Goal: Information Seeking & Learning: Obtain resource

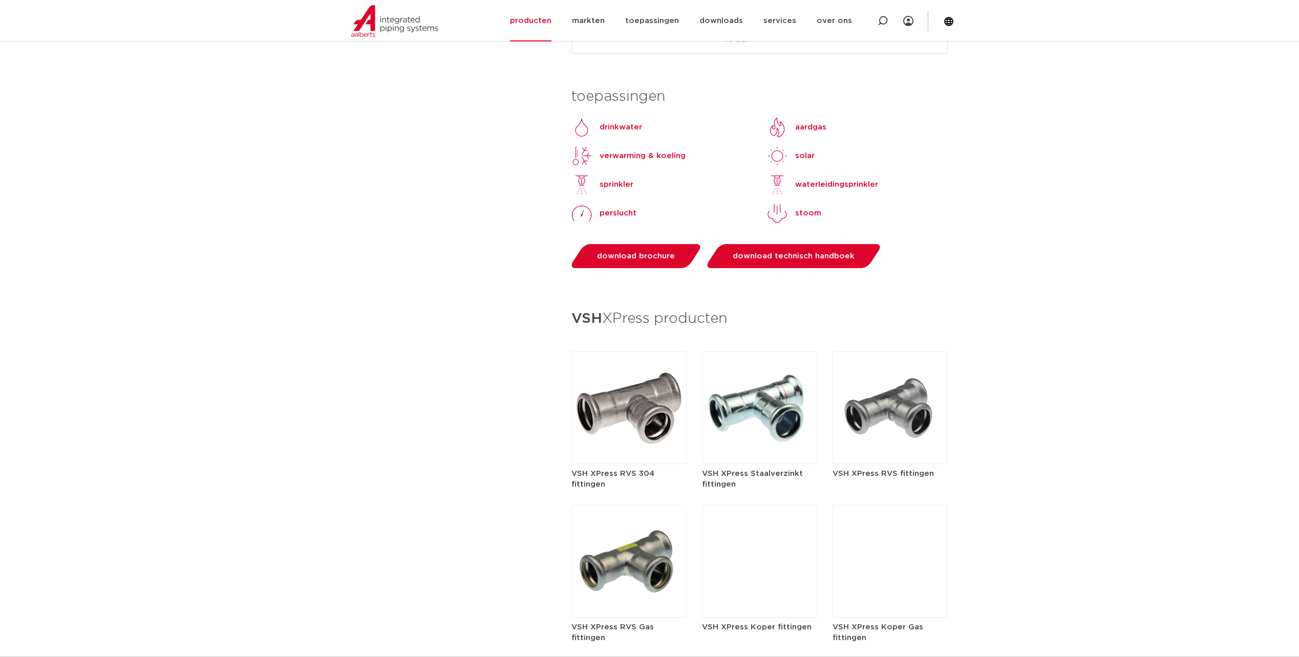
scroll to position [864, 0]
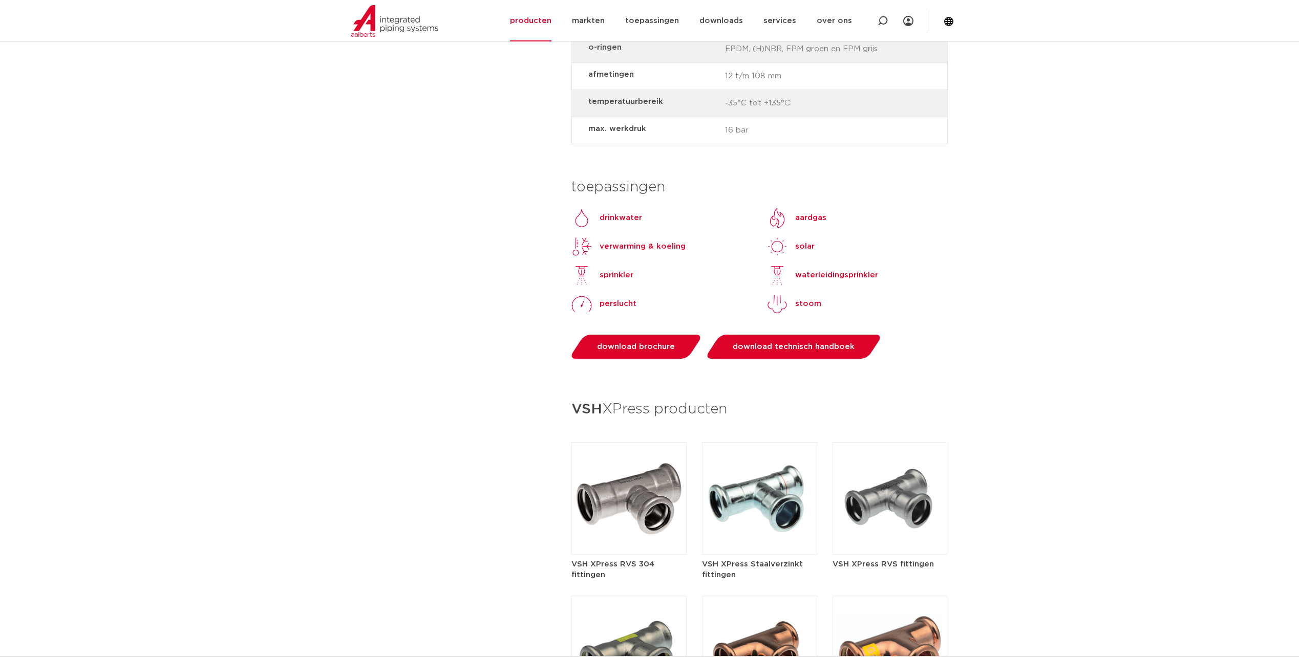
click at [750, 559] on h5 "VSH XPress Staalverzinkt fittingen" at bounding box center [759, 570] width 115 height 22
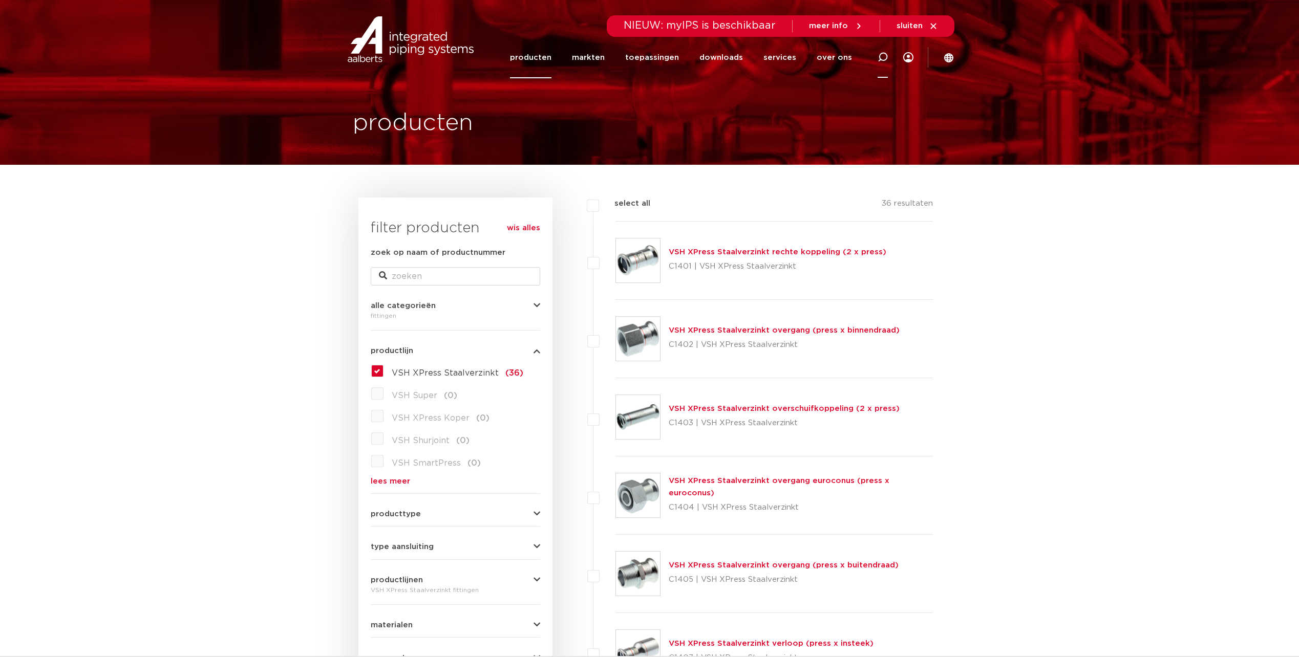
click at [884, 56] on icon at bounding box center [883, 57] width 10 height 10
type input "kogelkraan met persverbinding"
click button "Zoeken" at bounding box center [0, 0] width 0 height 0
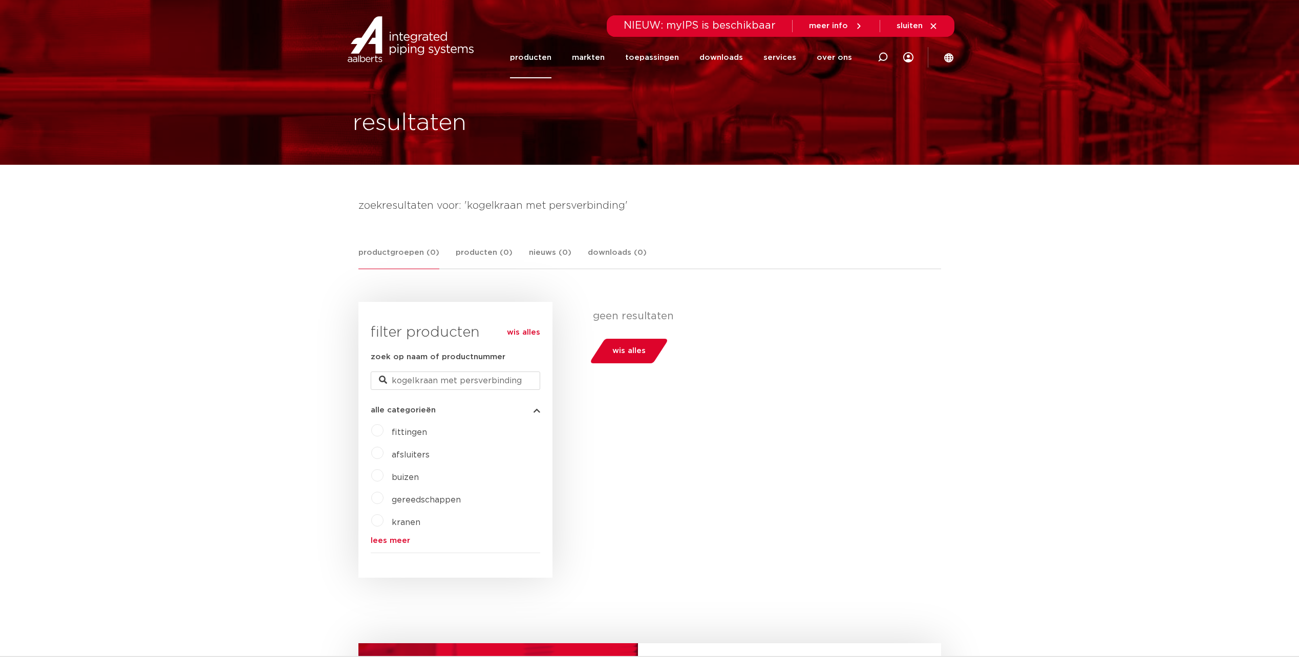
click at [383, 454] on label "afsluiters" at bounding box center [406, 453] width 46 height 16
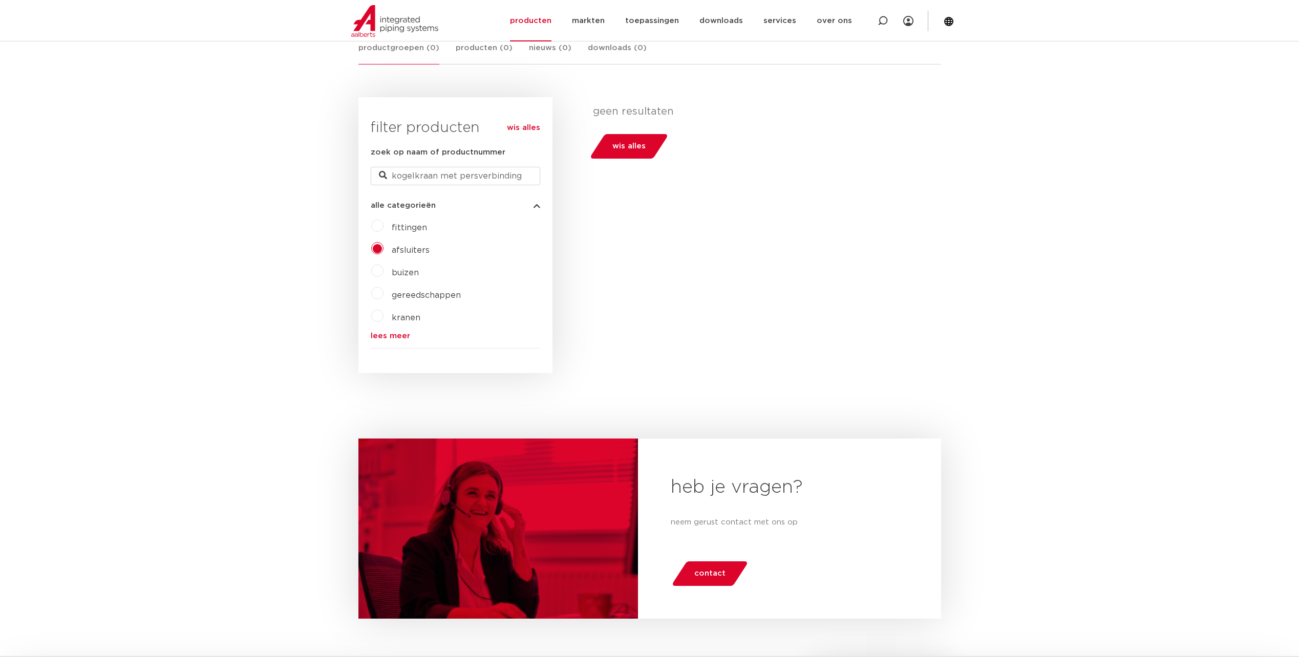
scroll to position [154, 0]
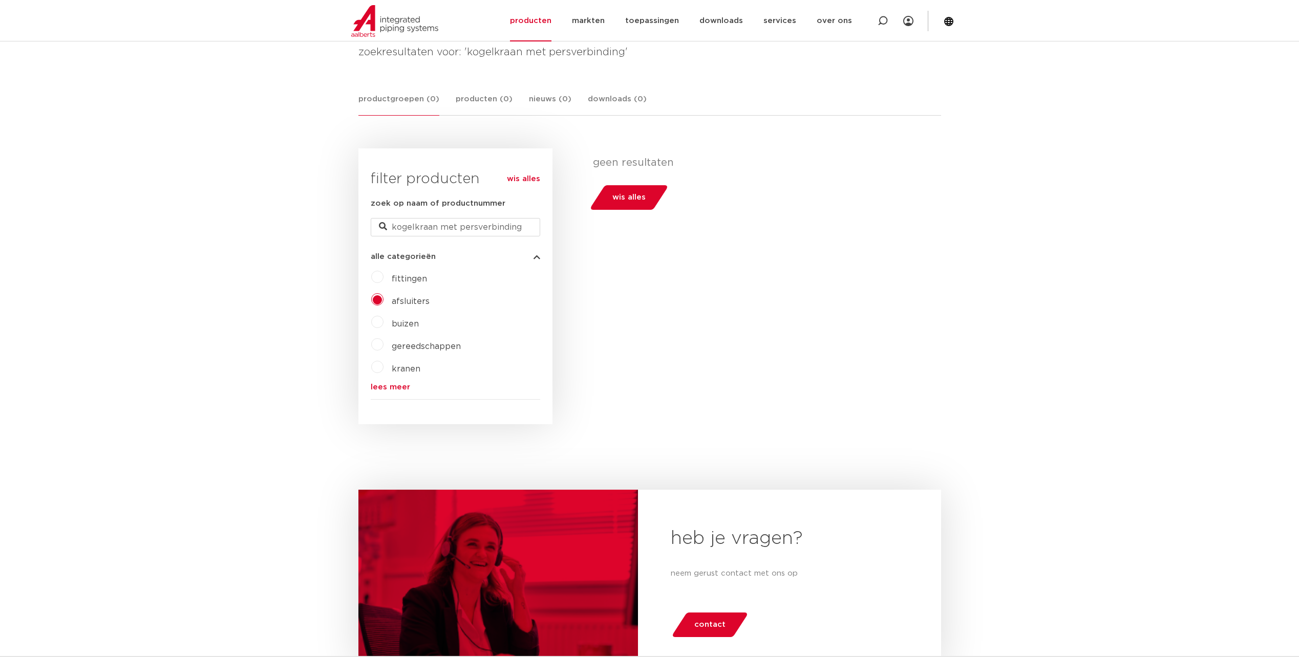
click at [413, 302] on span "afsluiters" at bounding box center [411, 301] width 38 height 8
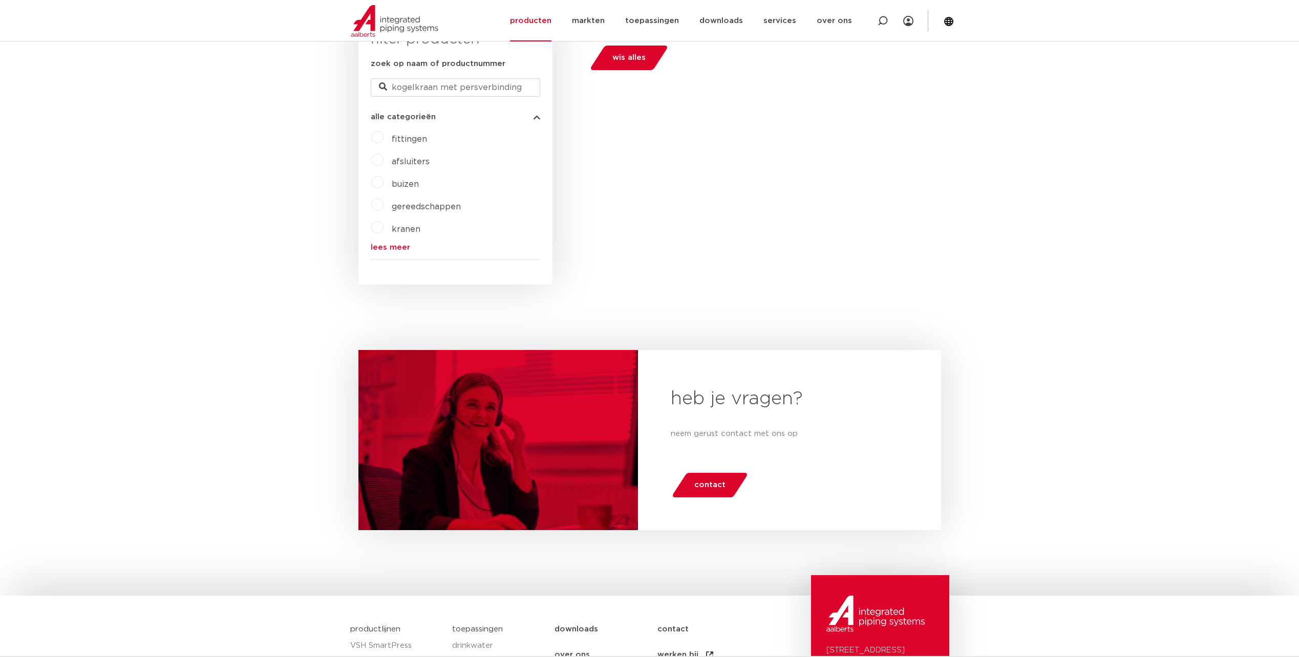
scroll to position [102, 0]
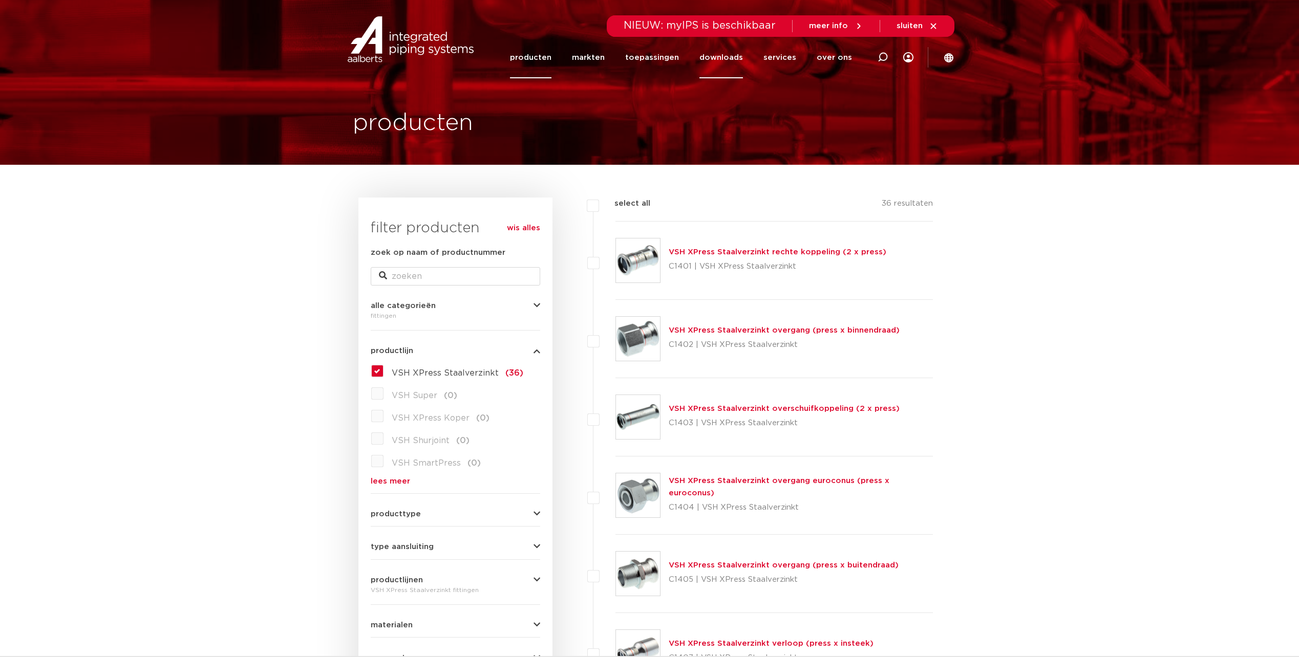
click at [735, 59] on link "downloads" at bounding box center [721, 57] width 44 height 41
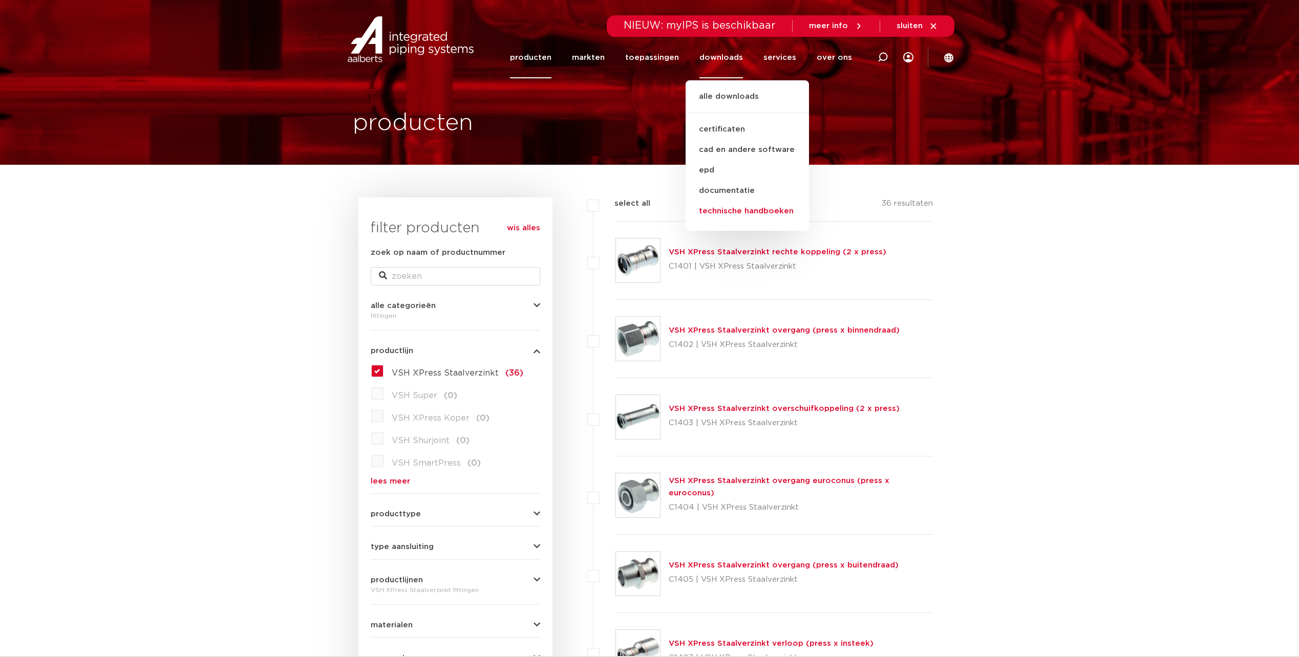
click at [744, 212] on link "technische handboeken" at bounding box center [747, 211] width 123 height 20
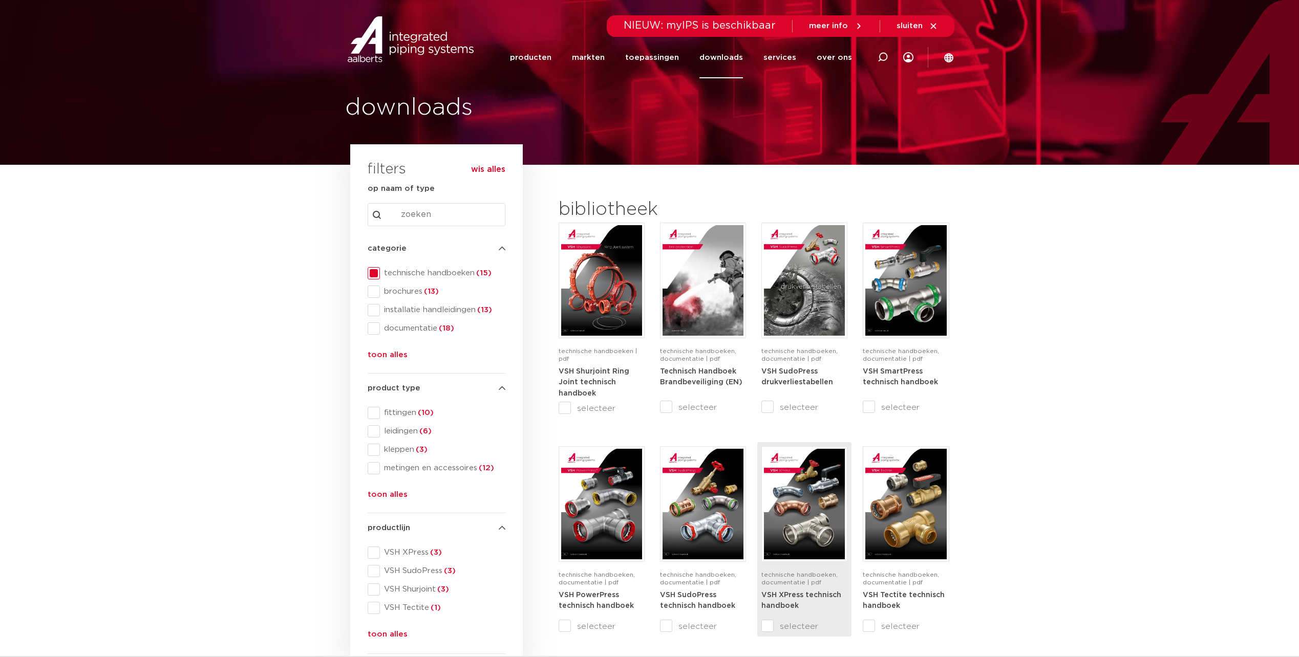
click at [823, 594] on strong "VSH XPress technisch handboek" at bounding box center [801, 601] width 80 height 18
click at [375, 331] on span at bounding box center [374, 329] width 12 height 12
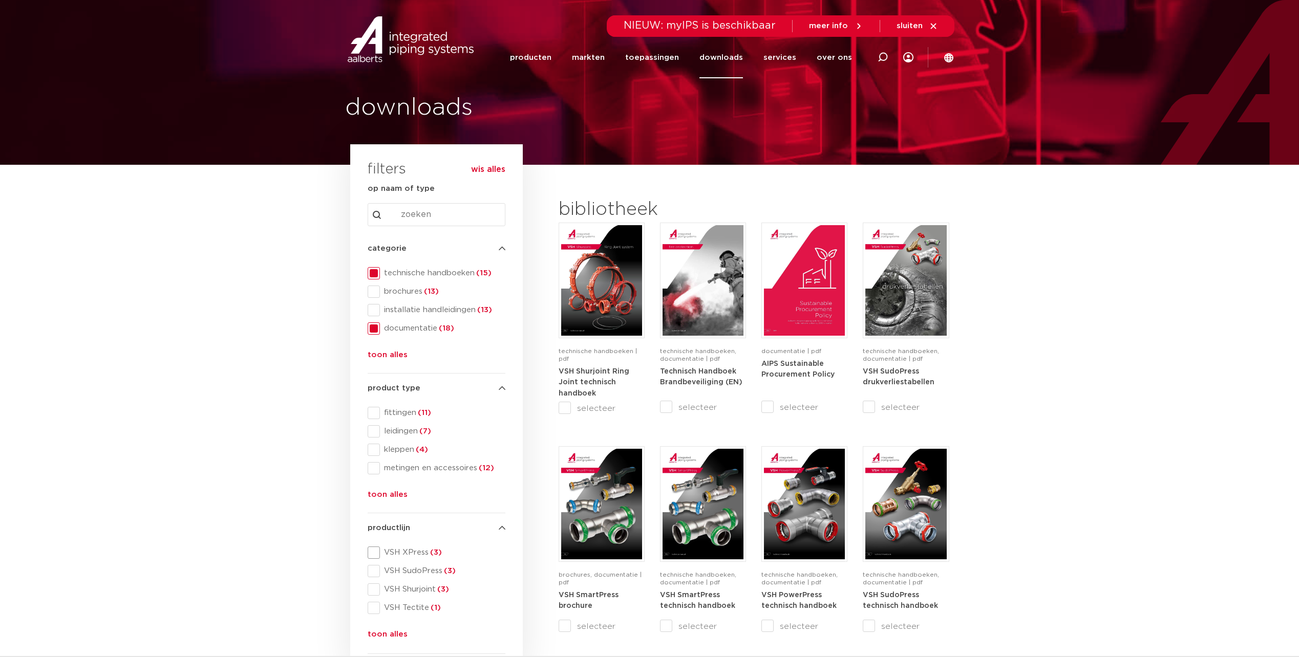
click at [370, 553] on span at bounding box center [374, 553] width 12 height 12
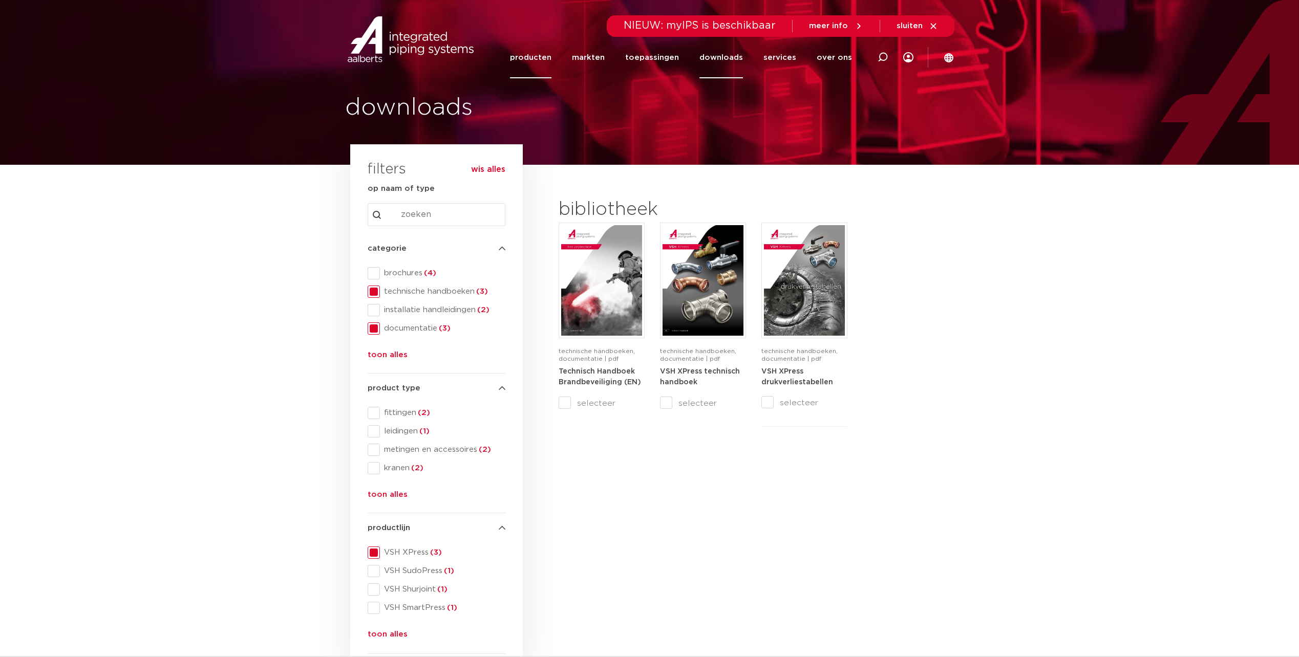
click at [544, 57] on link "producten" at bounding box center [530, 57] width 41 height 41
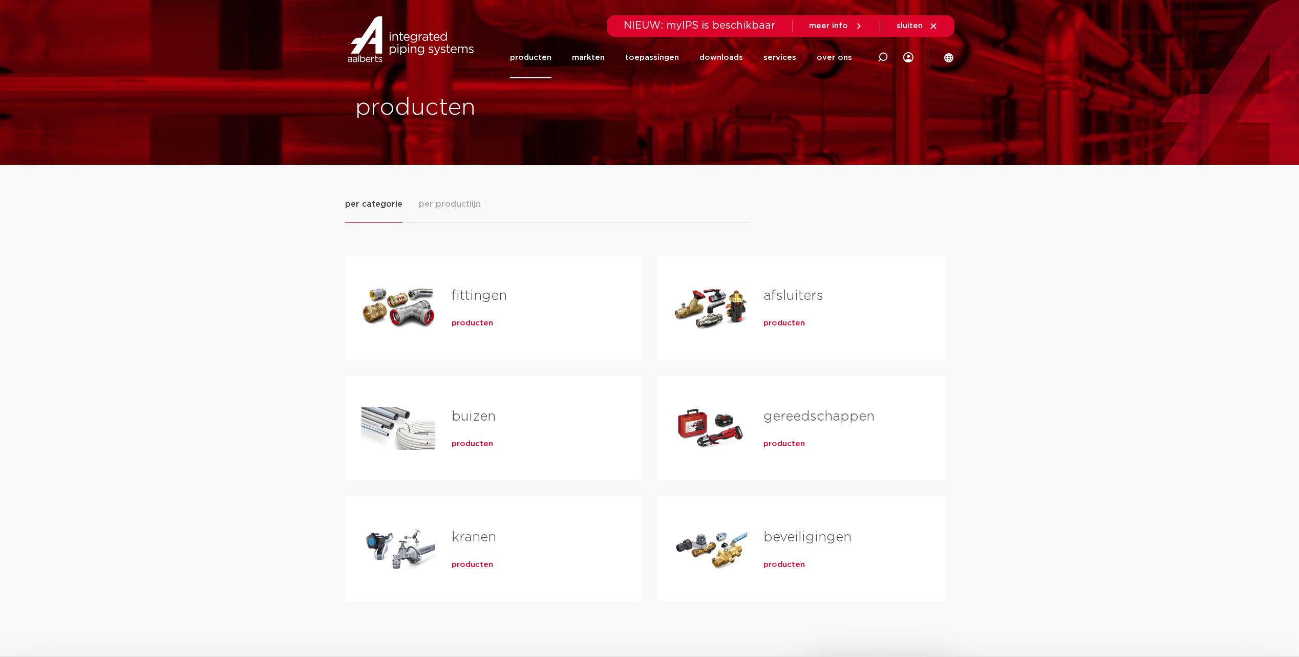
click at [784, 296] on link "afsluiters" at bounding box center [793, 295] width 60 height 13
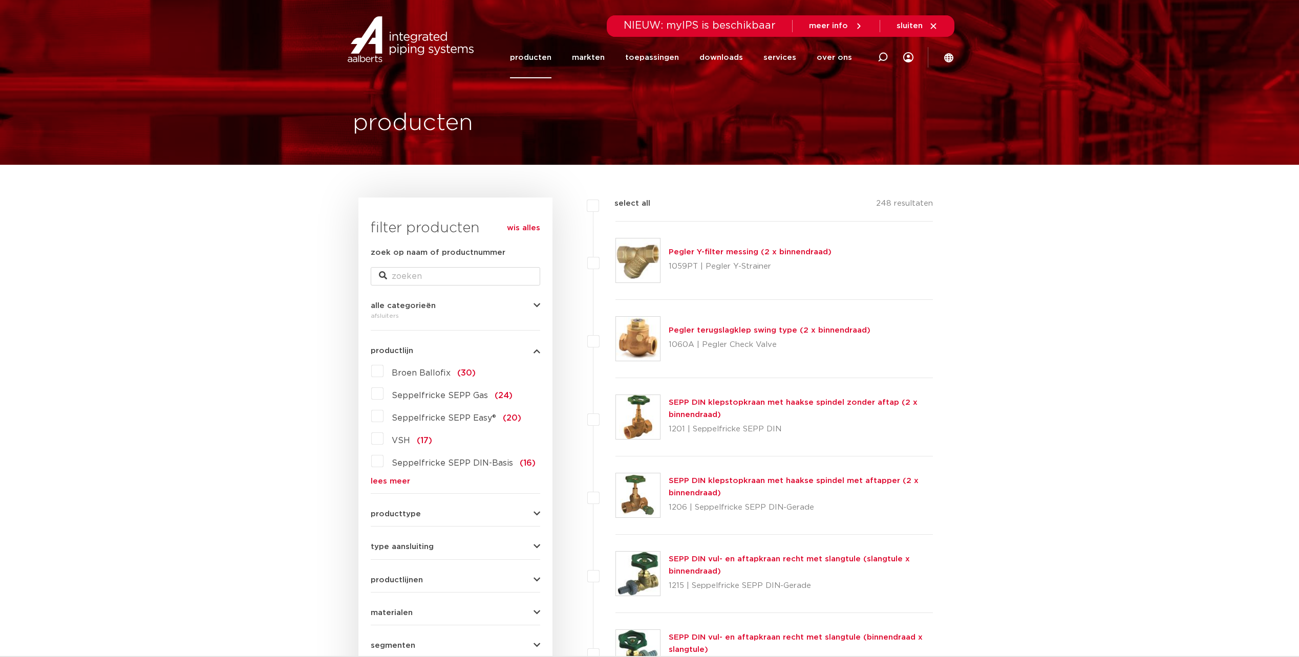
click at [383, 439] on label "VSH (17)" at bounding box center [407, 439] width 49 height 16
click at [0, 0] on input "VSH (17)" at bounding box center [0, 0] width 0 height 0
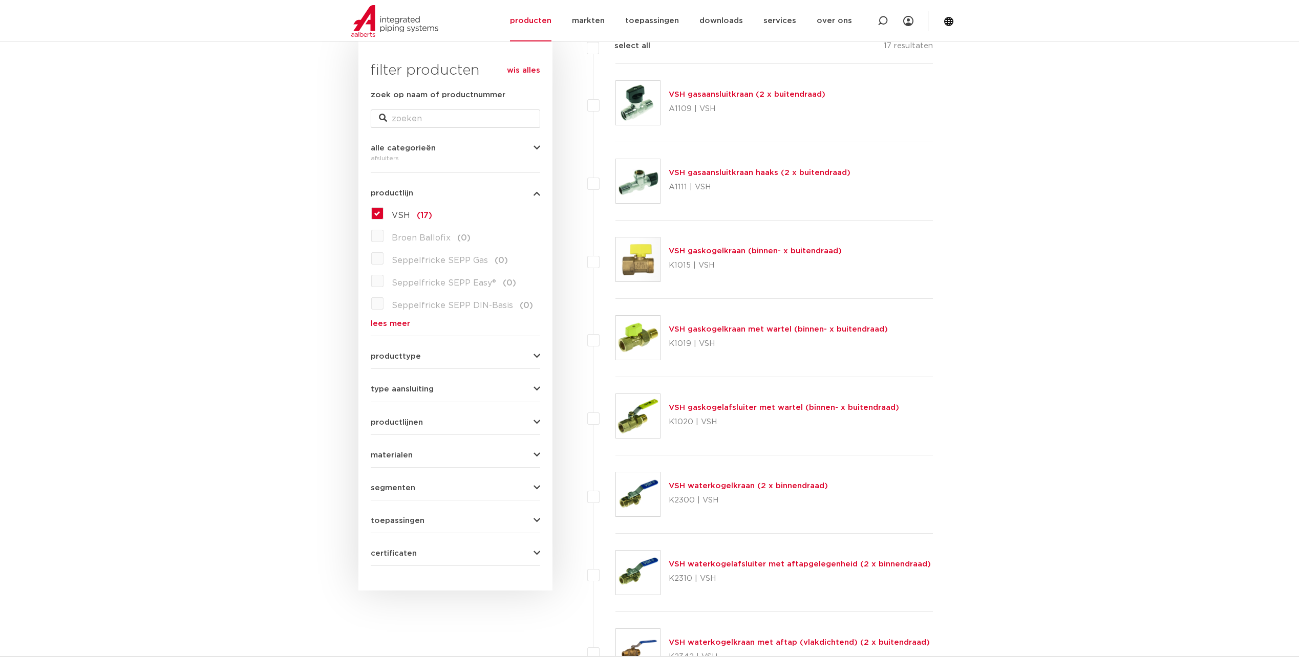
scroll to position [154, 0]
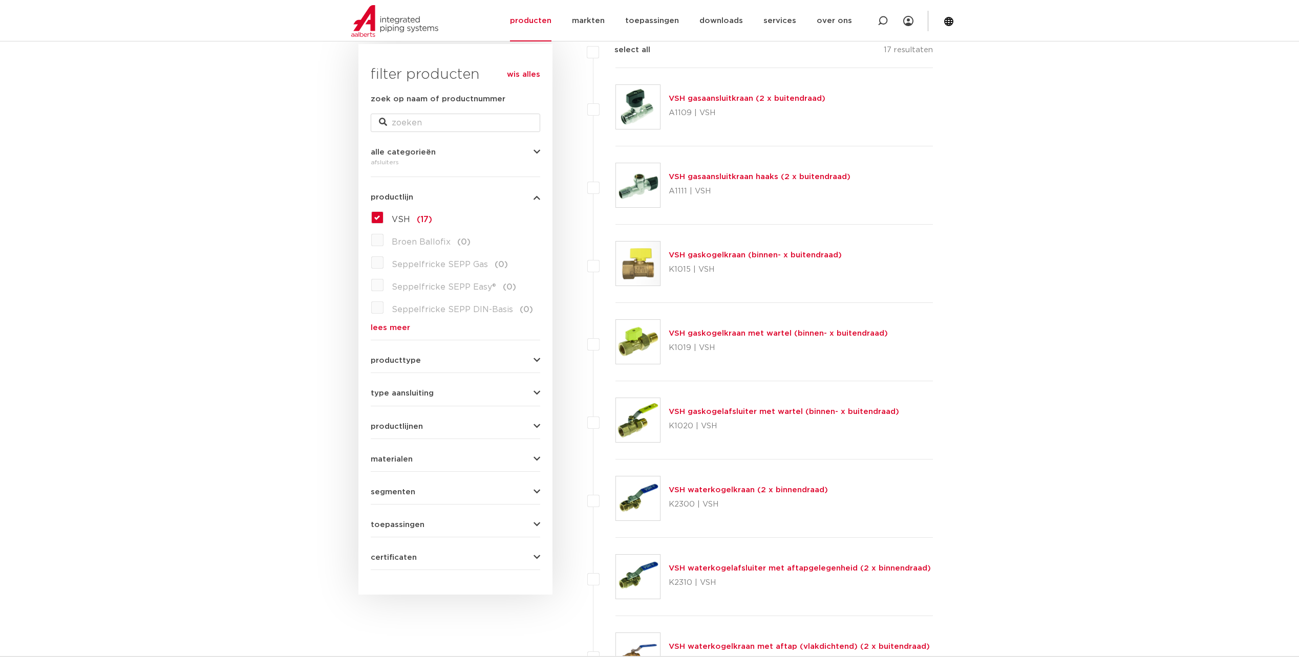
click at [538, 361] on icon "button" at bounding box center [536, 361] width 7 height 8
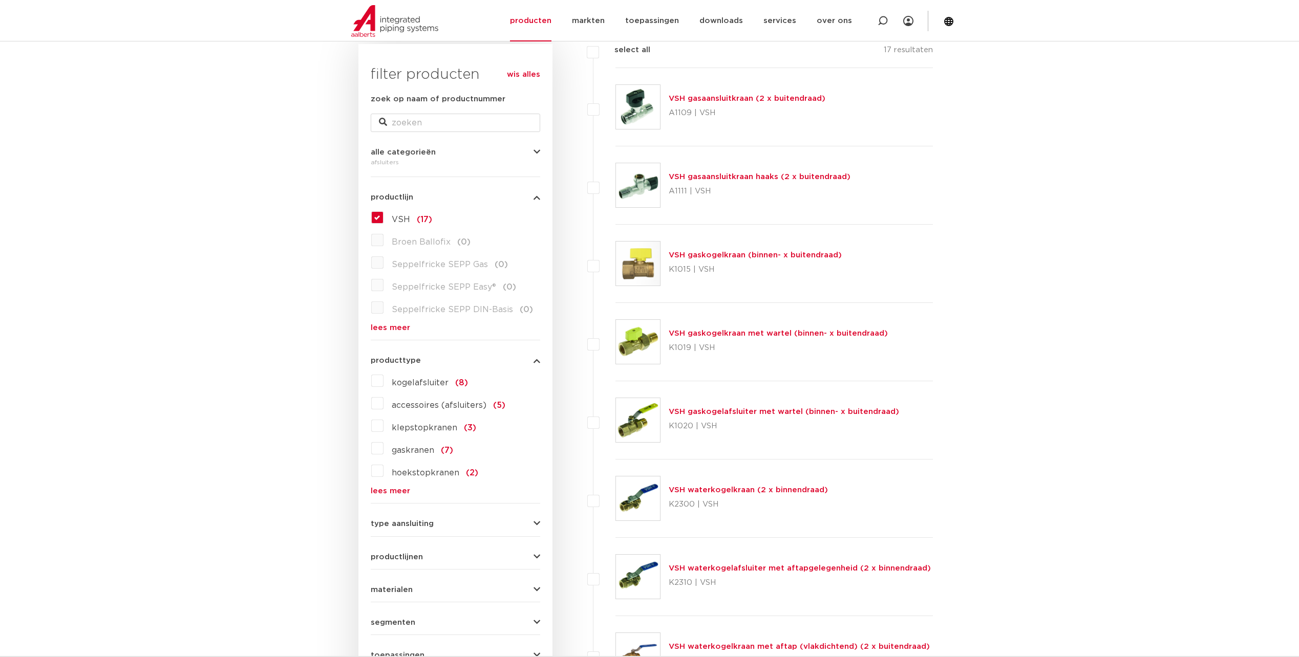
click at [383, 381] on label "kogelafsluiter (8)" at bounding box center [425, 381] width 84 height 16
click at [0, 0] on input "kogelafsluiter (8)" at bounding box center [0, 0] width 0 height 0
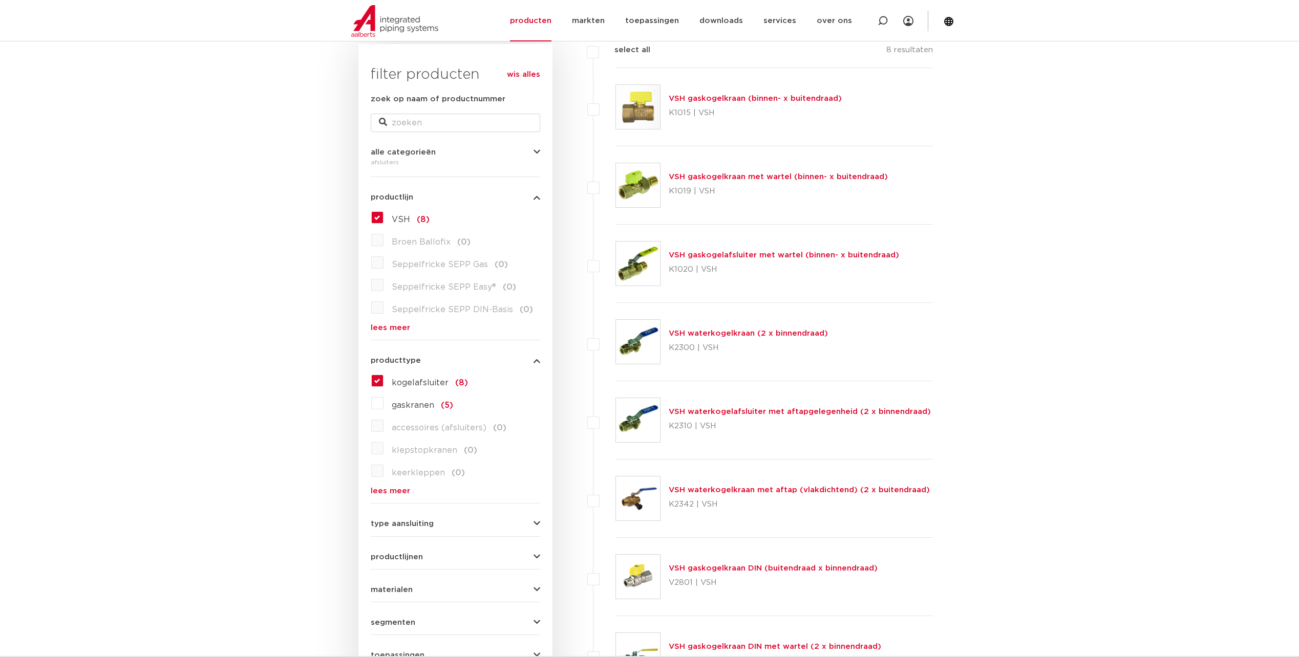
click at [536, 525] on icon "button" at bounding box center [536, 524] width 7 height 8
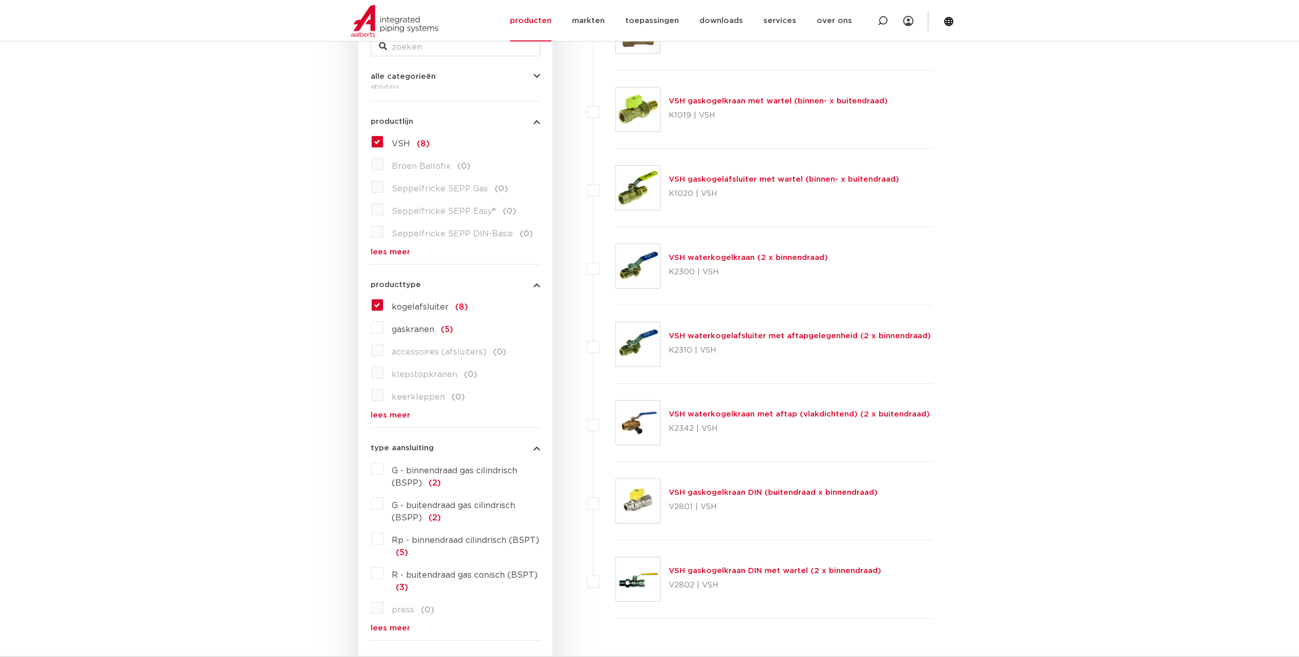
scroll to position [256, 0]
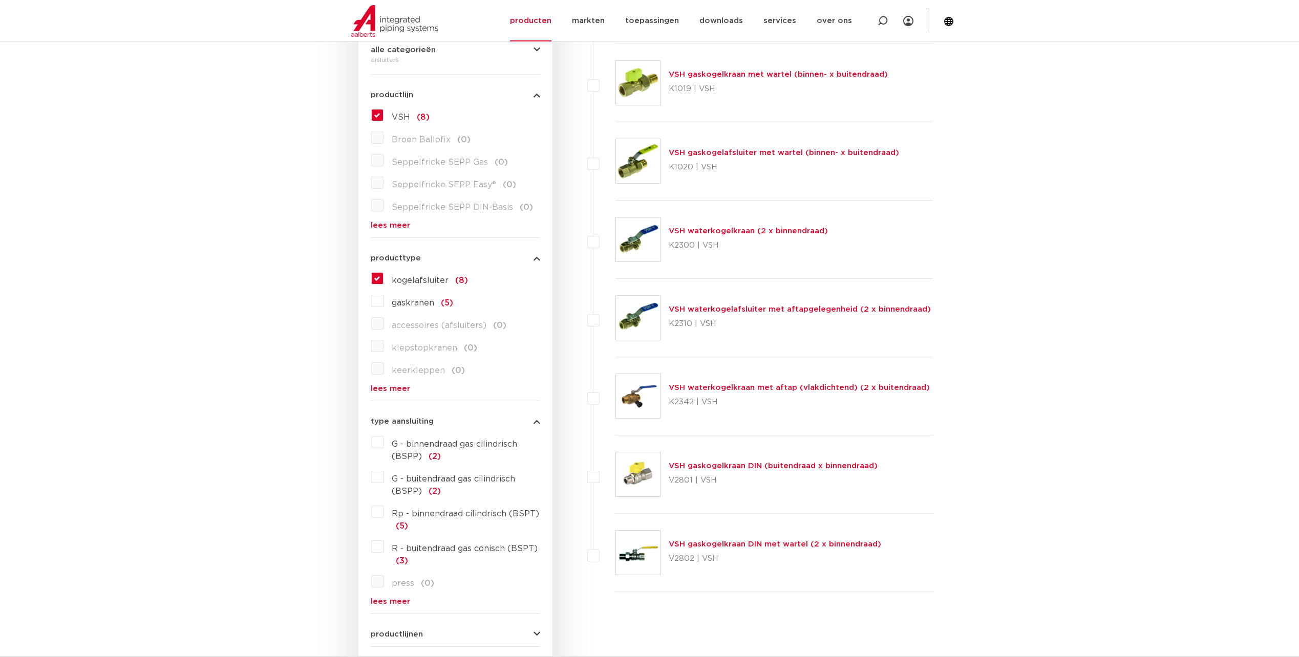
click at [535, 416] on div "type aansluiting G - binnendraad gas cilindrisch (BSPP) (2) G - buitendraad gas…" at bounding box center [455, 508] width 169 height 196
click at [538, 421] on icon "button" at bounding box center [536, 422] width 7 height 8
click at [538, 485] on icon "button" at bounding box center [536, 488] width 7 height 8
click at [537, 487] on icon "button" at bounding box center [536, 488] width 7 height 8
click at [383, 114] on label "VSH (8)" at bounding box center [406, 115] width 46 height 16
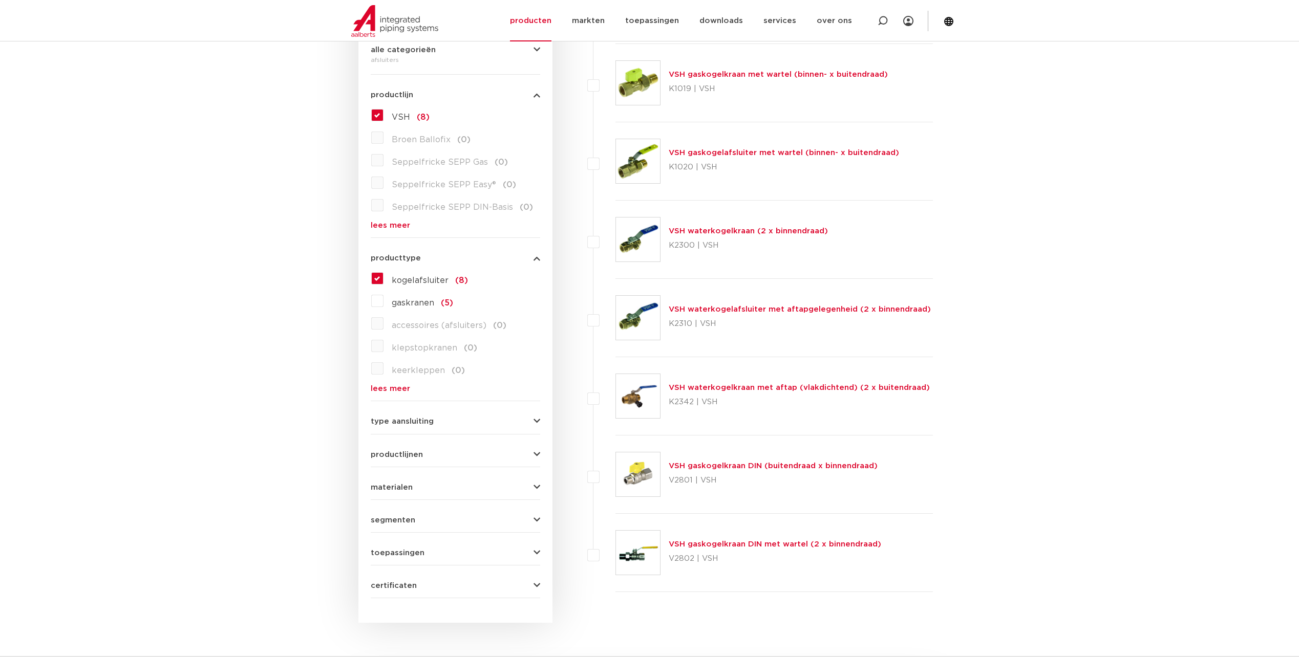
click at [0, 0] on input "VSH (8)" at bounding box center [0, 0] width 0 height 0
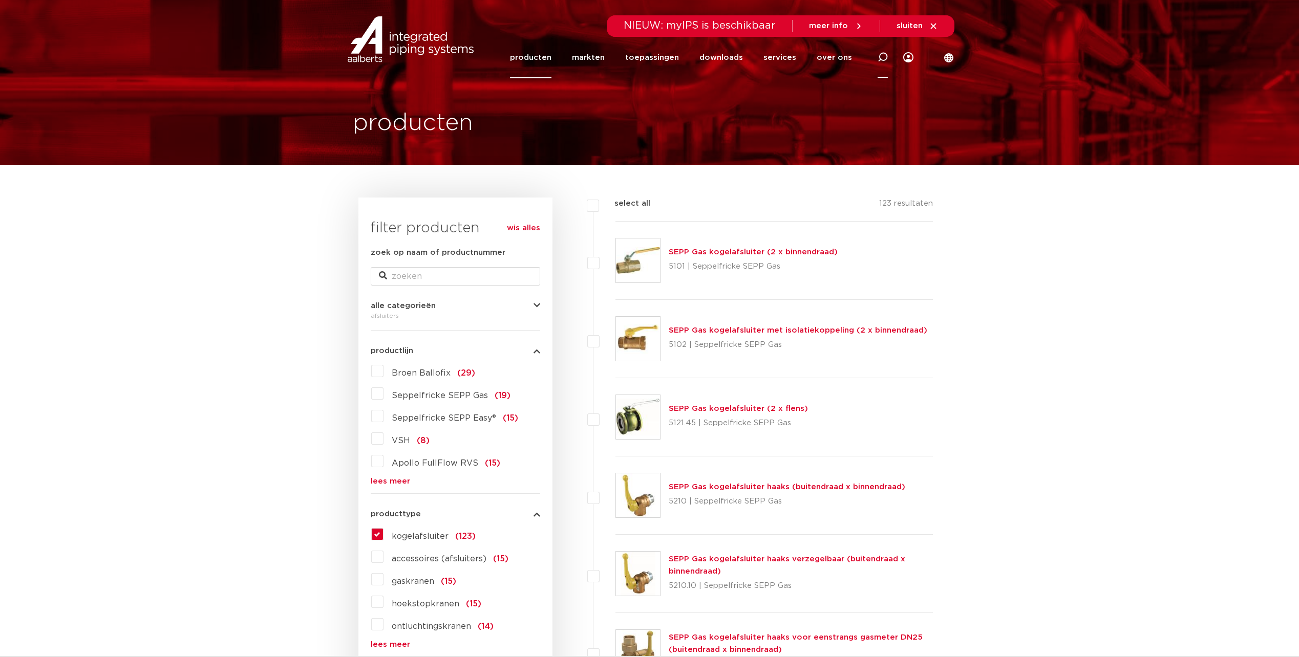
click at [885, 57] on icon at bounding box center [883, 57] width 10 height 10
type input "express kogelranen"
click button "Zoeken" at bounding box center [0, 0] width 0 height 0
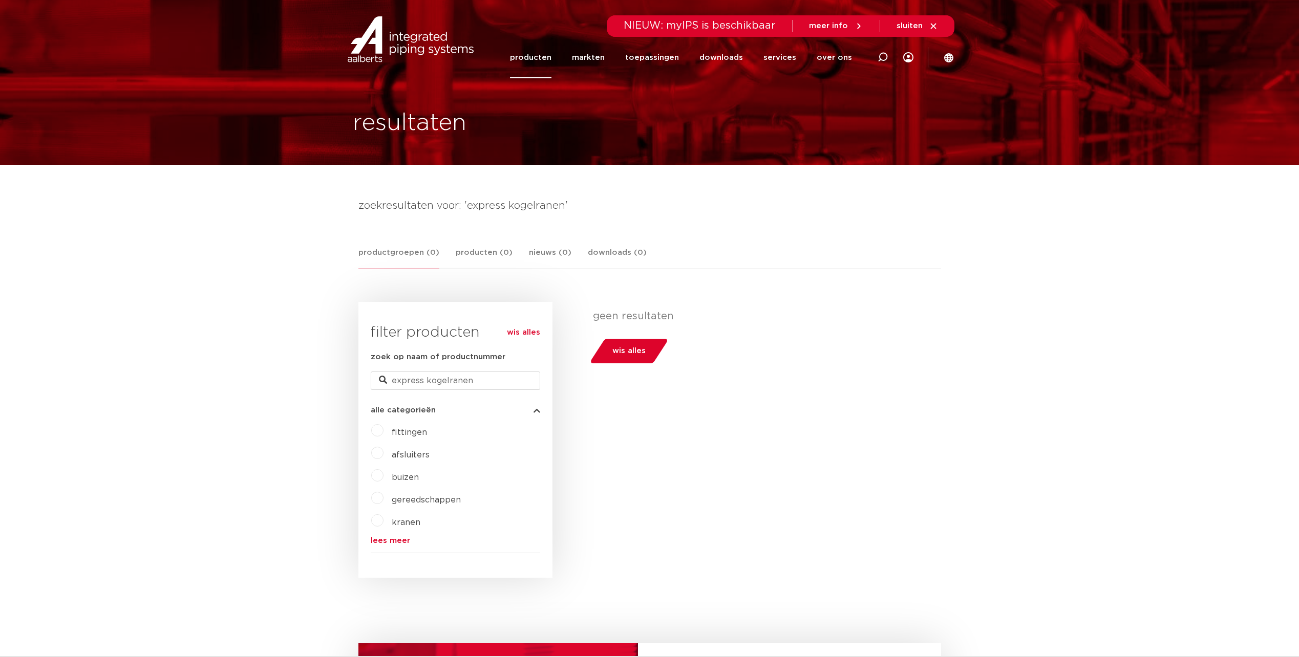
click at [383, 455] on label "afsluiters" at bounding box center [406, 453] width 46 height 16
click at [385, 540] on link "lees meer" at bounding box center [455, 541] width 169 height 8
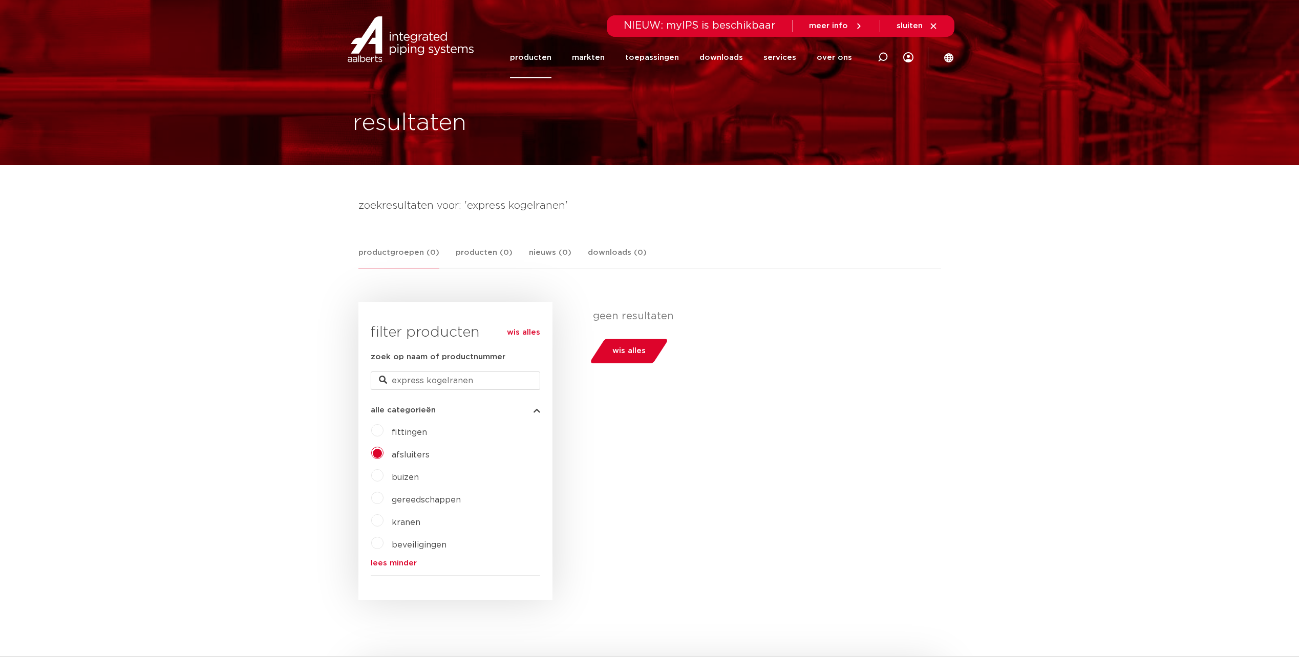
click at [543, 53] on link "producten" at bounding box center [530, 57] width 41 height 41
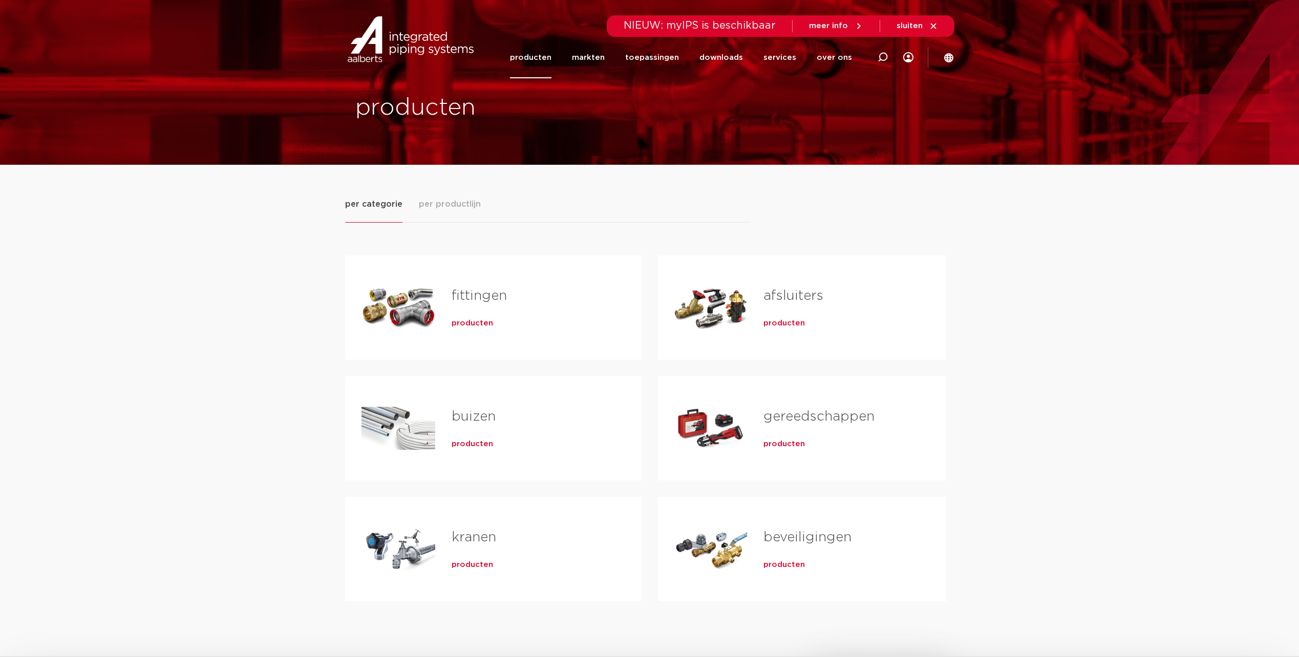
click at [800, 295] on link "afsluiters" at bounding box center [793, 295] width 60 height 13
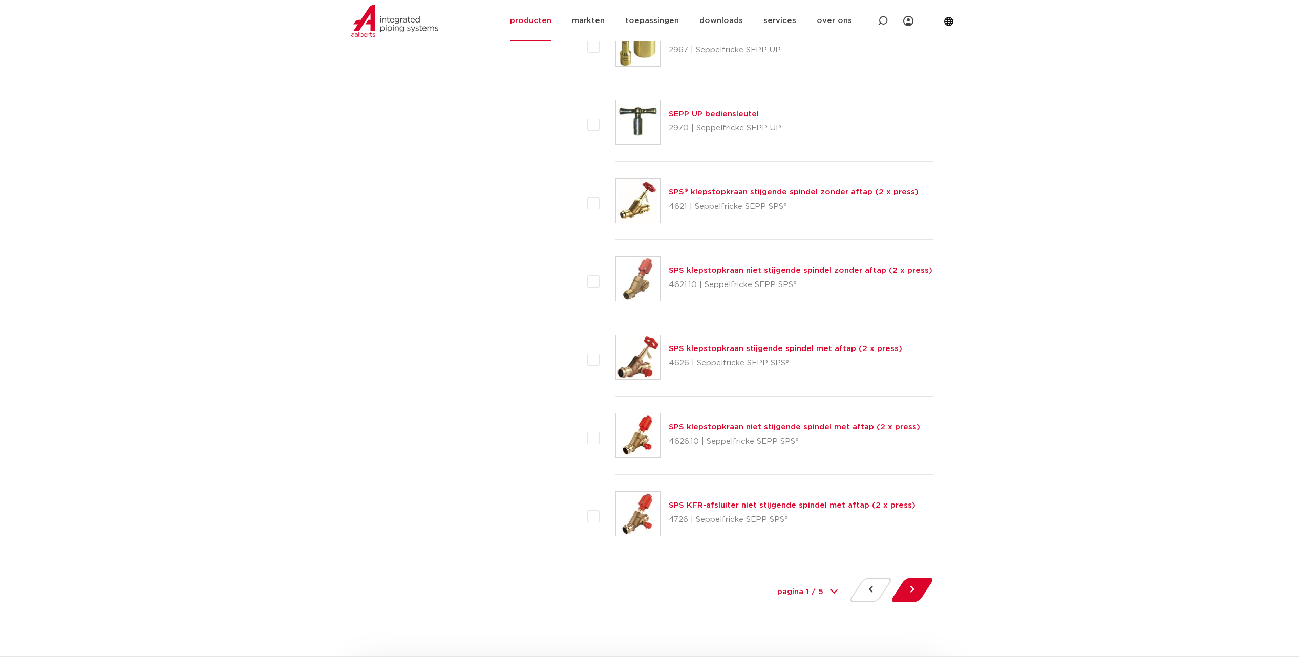
scroll to position [4403, 0]
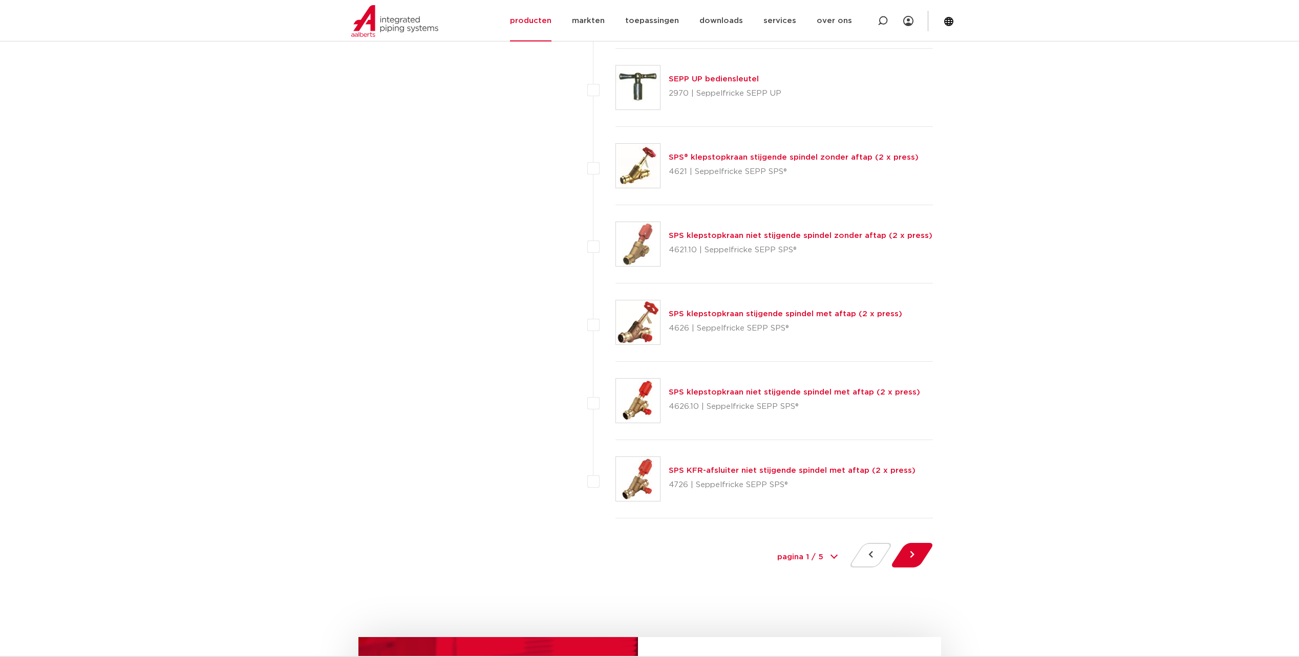
click at [834, 558] on div "pagina 1 / 5 1 2 3 4 5" at bounding box center [807, 557] width 77 height 23
click at [904, 559] on button at bounding box center [912, 555] width 29 height 25
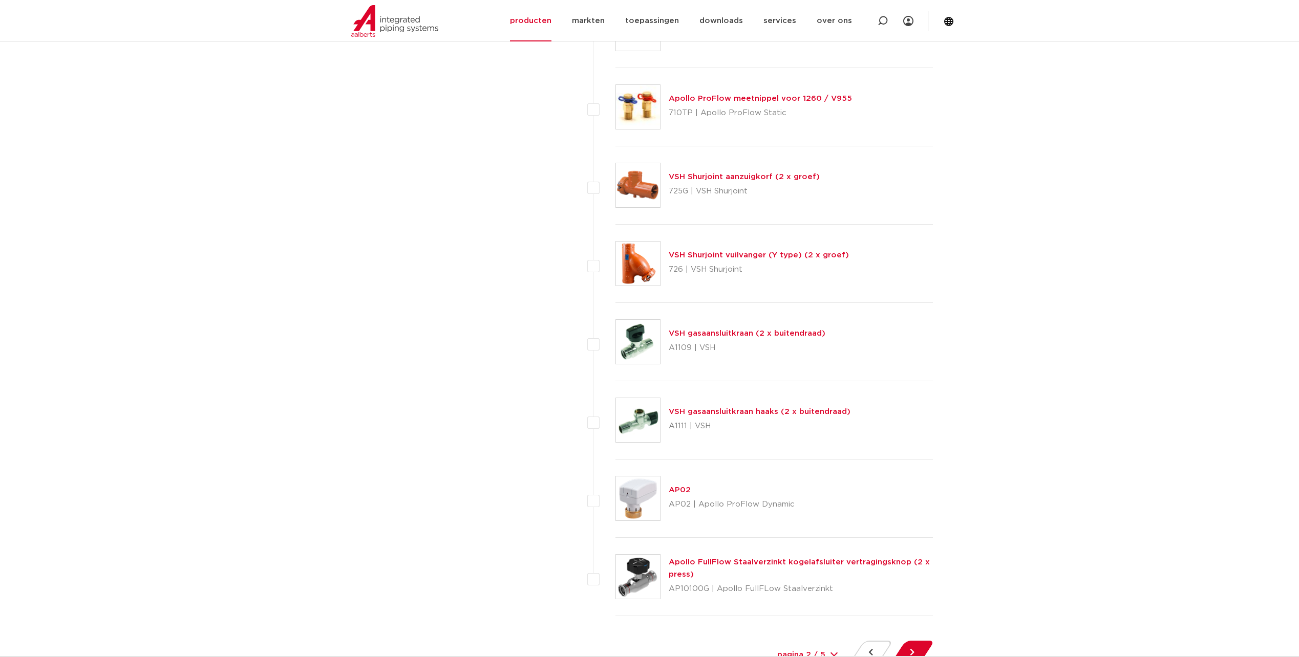
scroll to position [4352, 0]
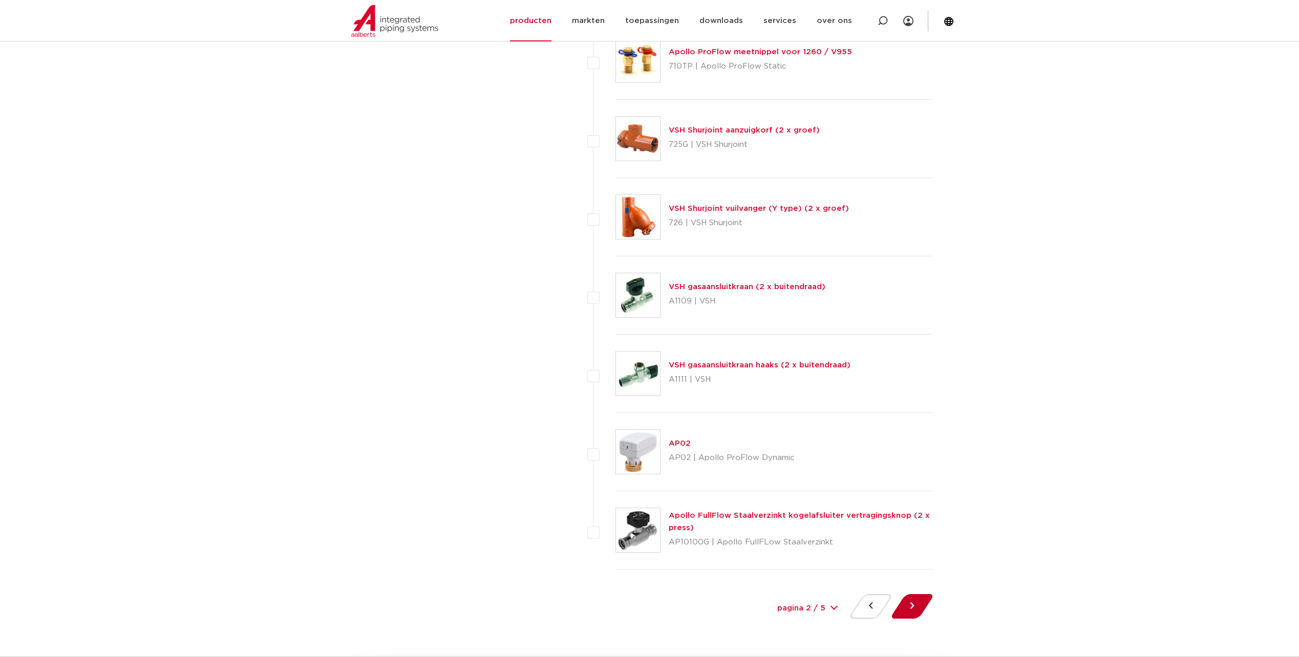
click at [911, 607] on button at bounding box center [912, 606] width 29 height 25
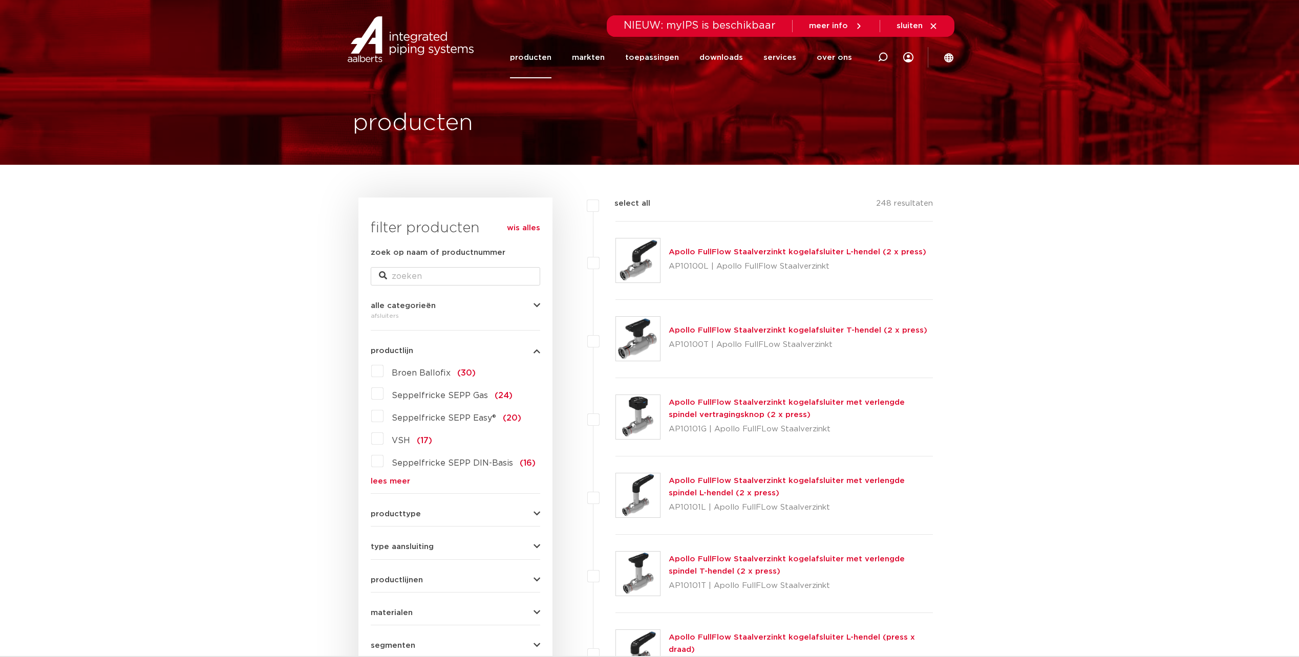
click at [772, 252] on link "Apollo FullFlow Staalverzinkt kogelafsluiter L-hendel (2 x press)" at bounding box center [798, 252] width 258 height 8
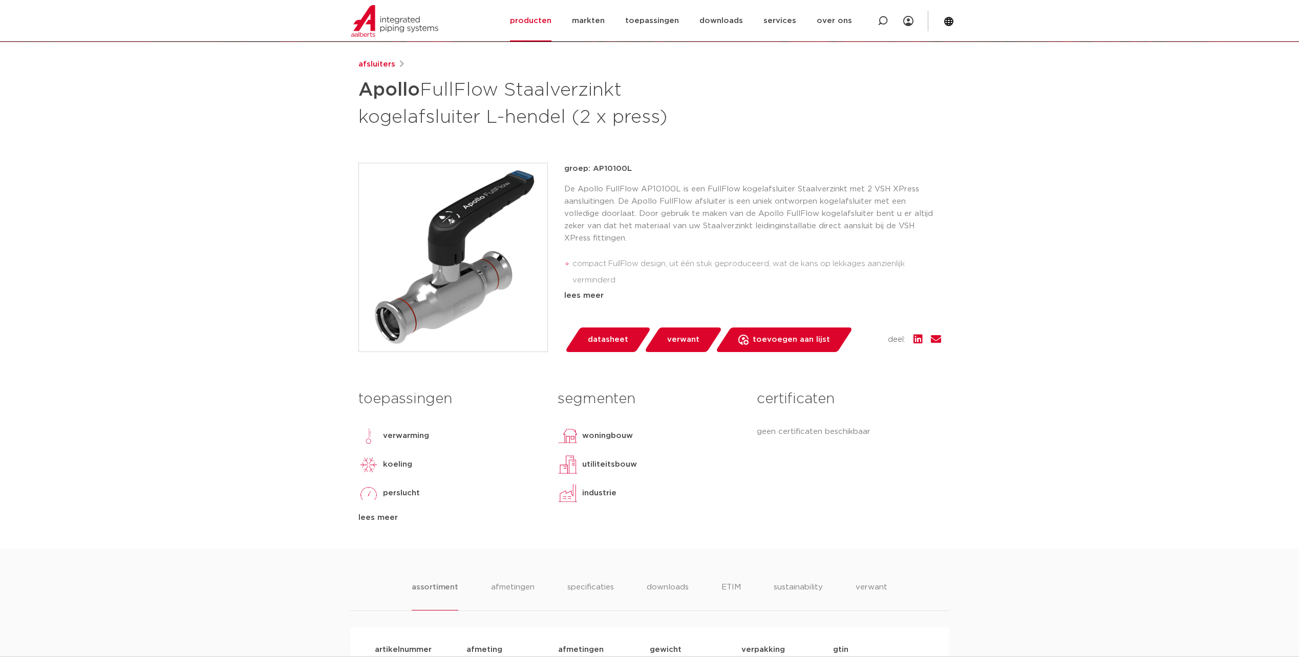
scroll to position [102, 0]
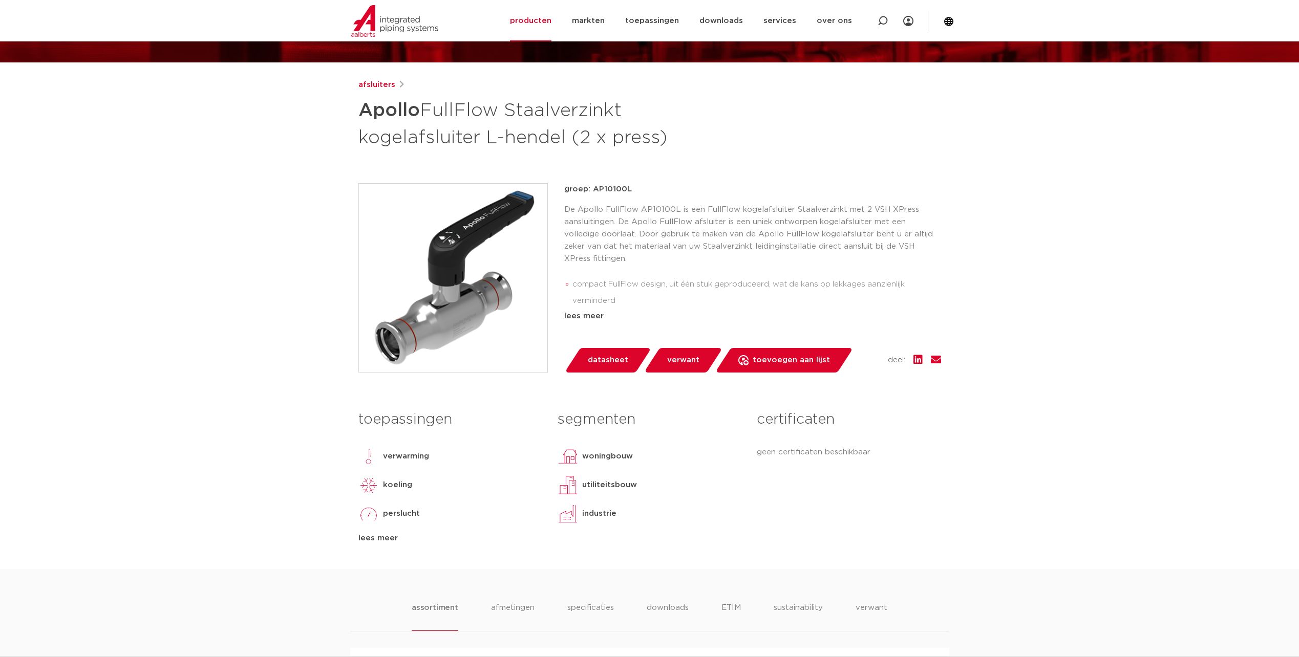
click at [608, 361] on span "datasheet" at bounding box center [608, 360] width 40 height 16
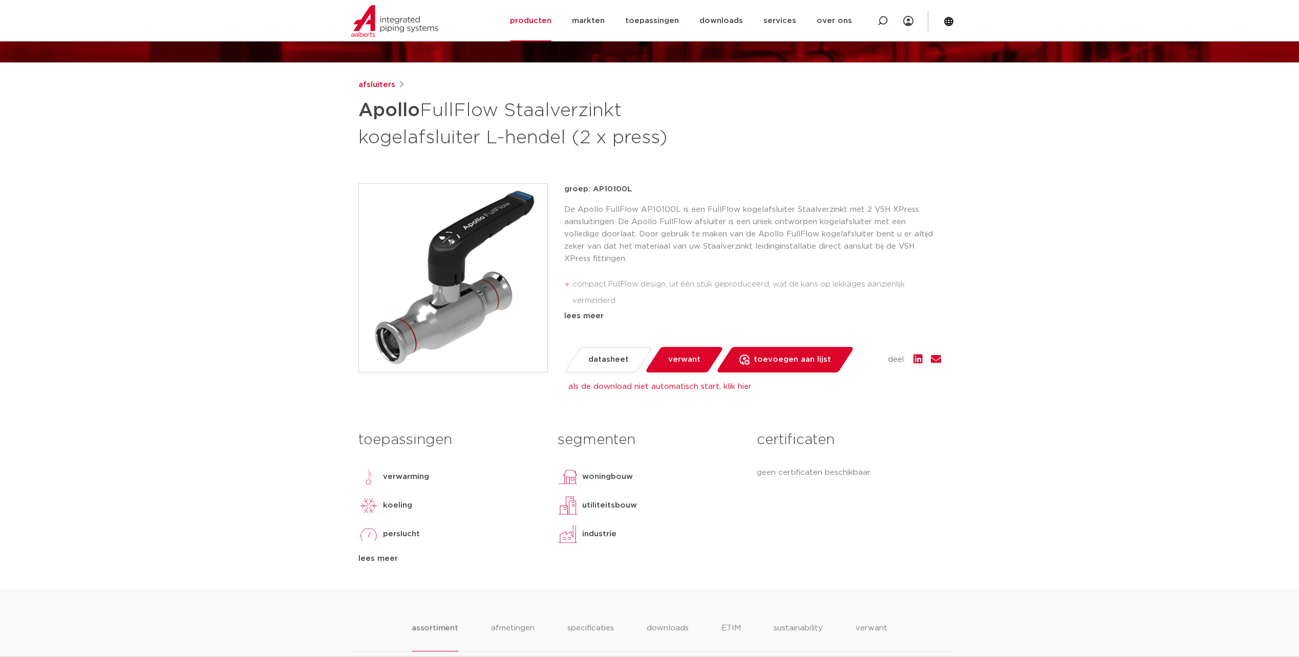
click at [590, 160] on div "afsluiters Apollo FullFlow Staalverzinkt kogelafsluiter L-hendel (2 x press) gr…" at bounding box center [649, 334] width 599 height 511
click at [625, 112] on h1 "Apollo FullFlow Staalverzinkt kogelafsluiter L-hendel (2 x press)" at bounding box center [550, 122] width 385 height 55
